Goal: Check status: Check status

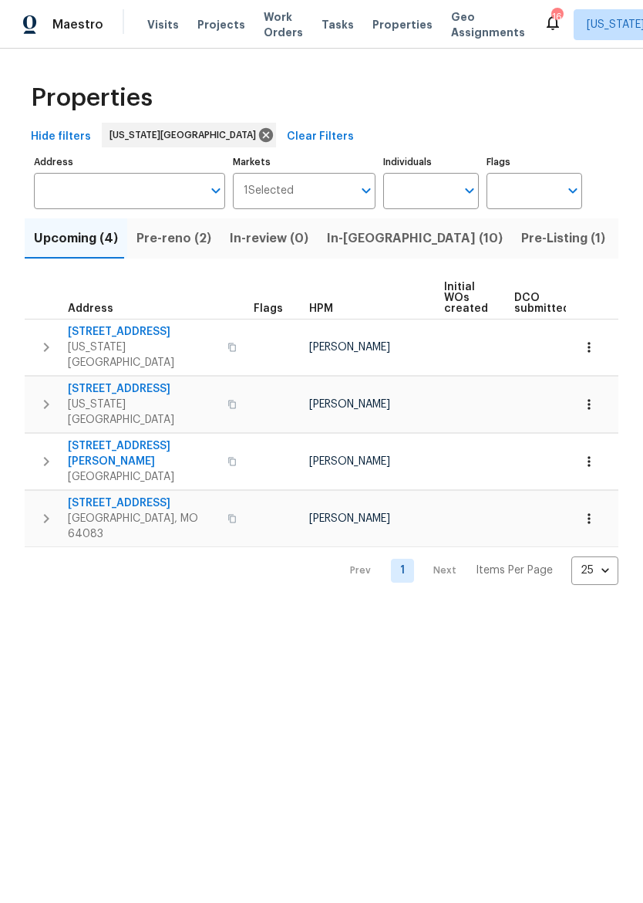
click at [76, 22] on span "Maestro" at bounding box center [77, 24] width 51 height 15
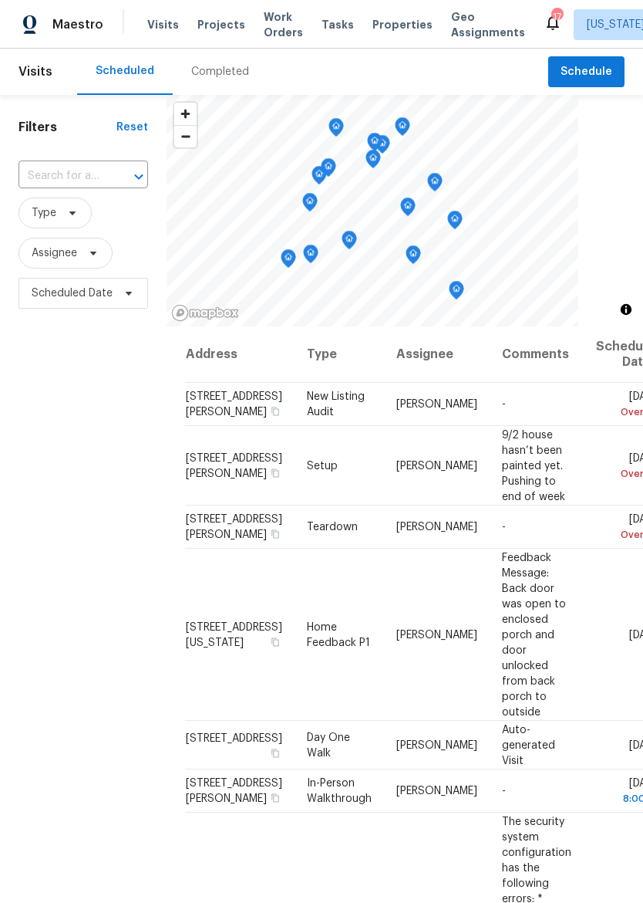
click at [213, 72] on div "Completed" at bounding box center [220, 71] width 58 height 15
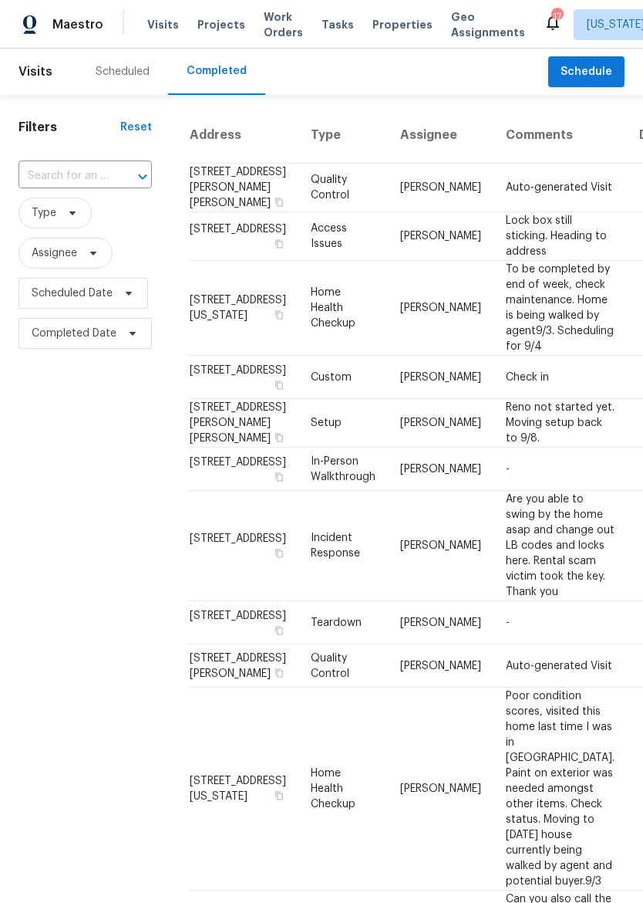
click at [100, 181] on input "text" at bounding box center [64, 176] width 90 height 24
type input "8112"
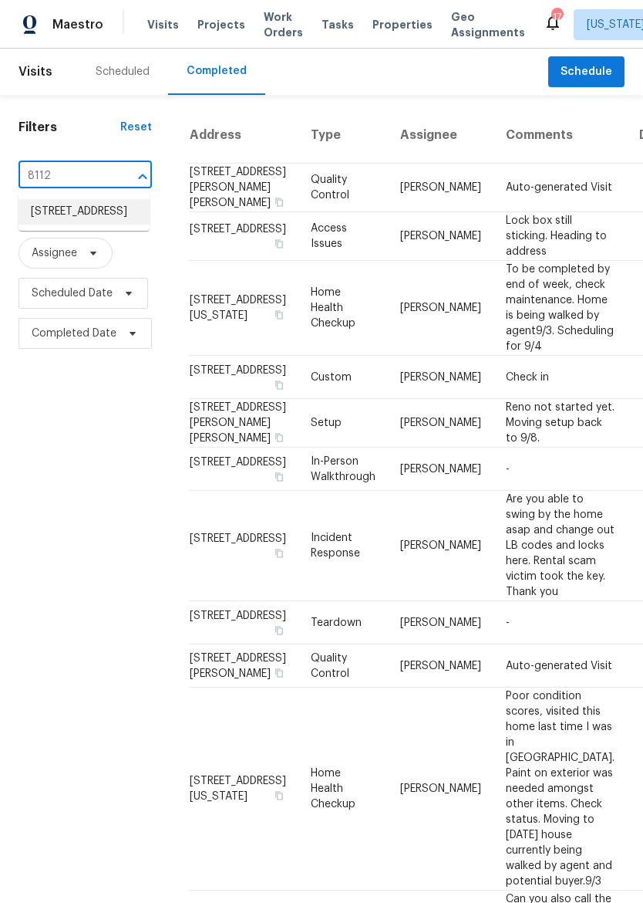
click at [47, 225] on li "8112 Dearborn Dr, Prairie Village, KS 66208" at bounding box center [84, 211] width 131 height 25
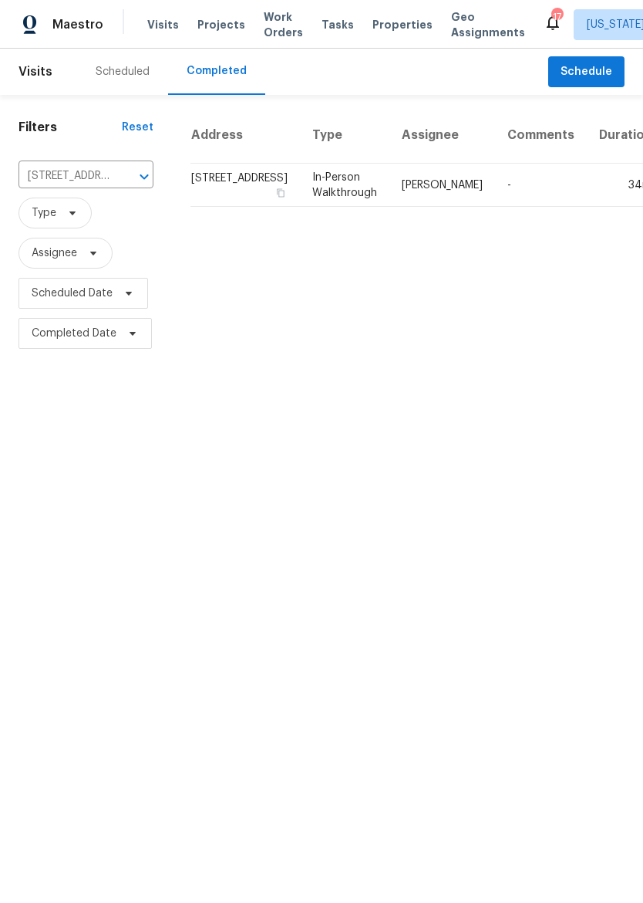
click at [305, 207] on td "In-Person Walkthrough" at bounding box center [344, 185] width 89 height 43
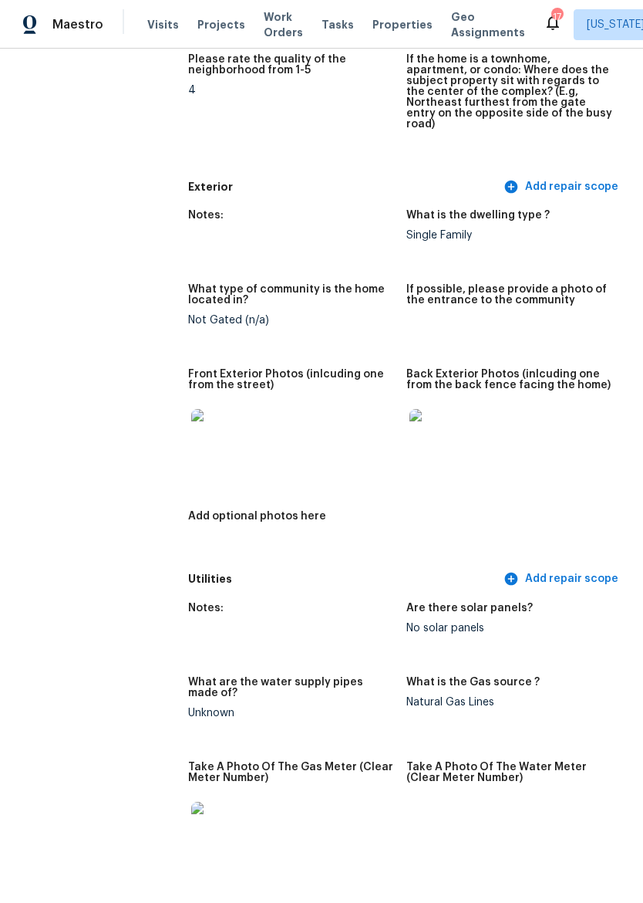
scroll to position [553, 0]
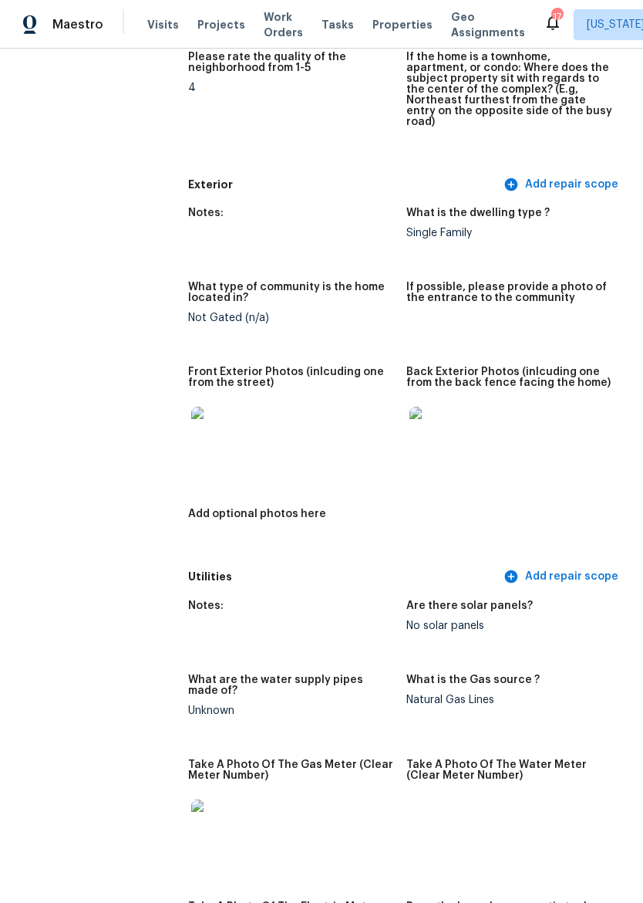
click at [218, 407] on img at bounding box center [215, 431] width 49 height 49
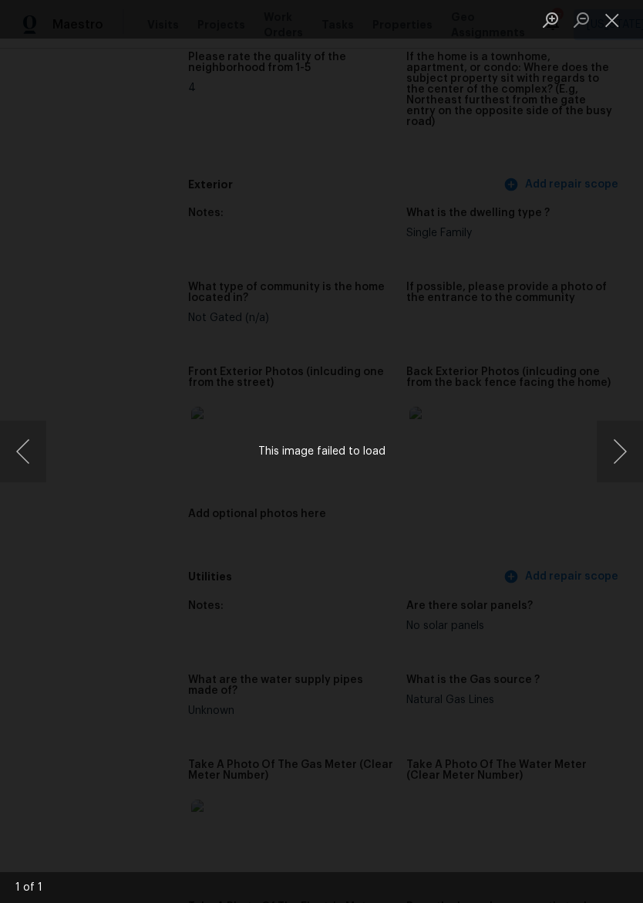
click at [613, 19] on button "Close lightbox" at bounding box center [612, 19] width 31 height 27
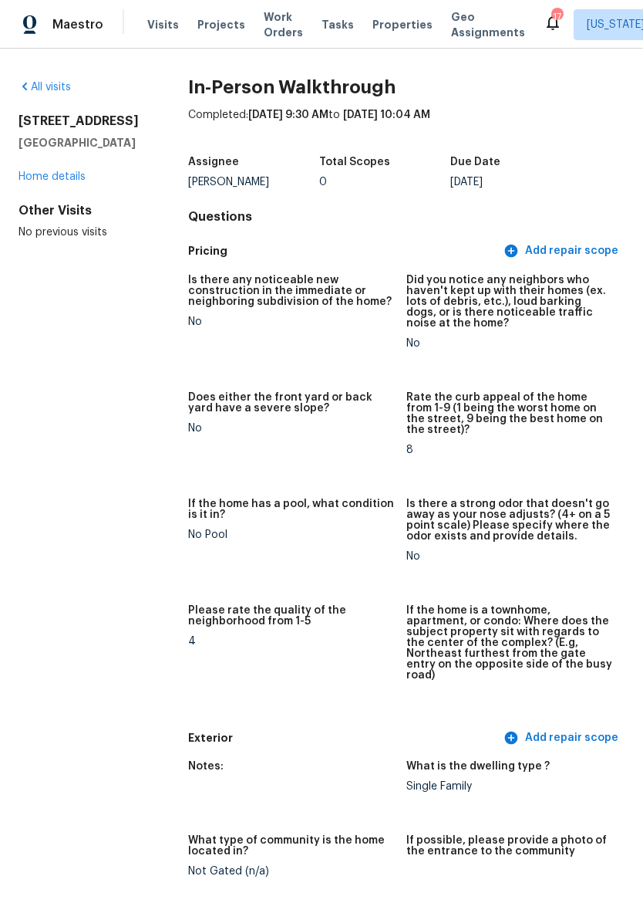
scroll to position [0, 0]
